Goal: Information Seeking & Learning: Learn about a topic

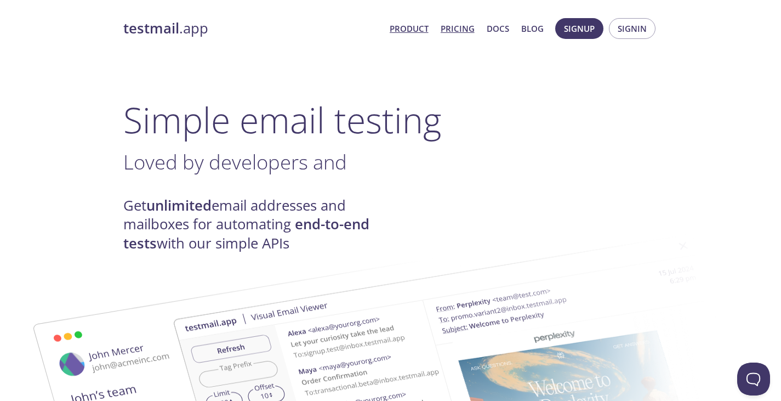
click at [452, 33] on link "Pricing" at bounding box center [458, 28] width 34 height 14
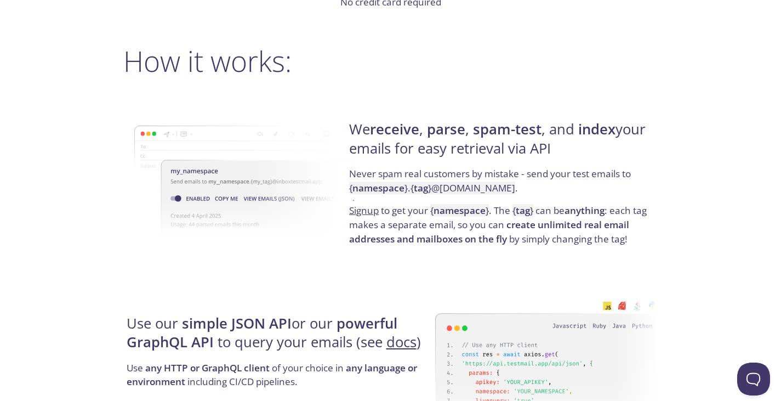
scroll to position [784, 0]
